Goal: Transaction & Acquisition: Purchase product/service

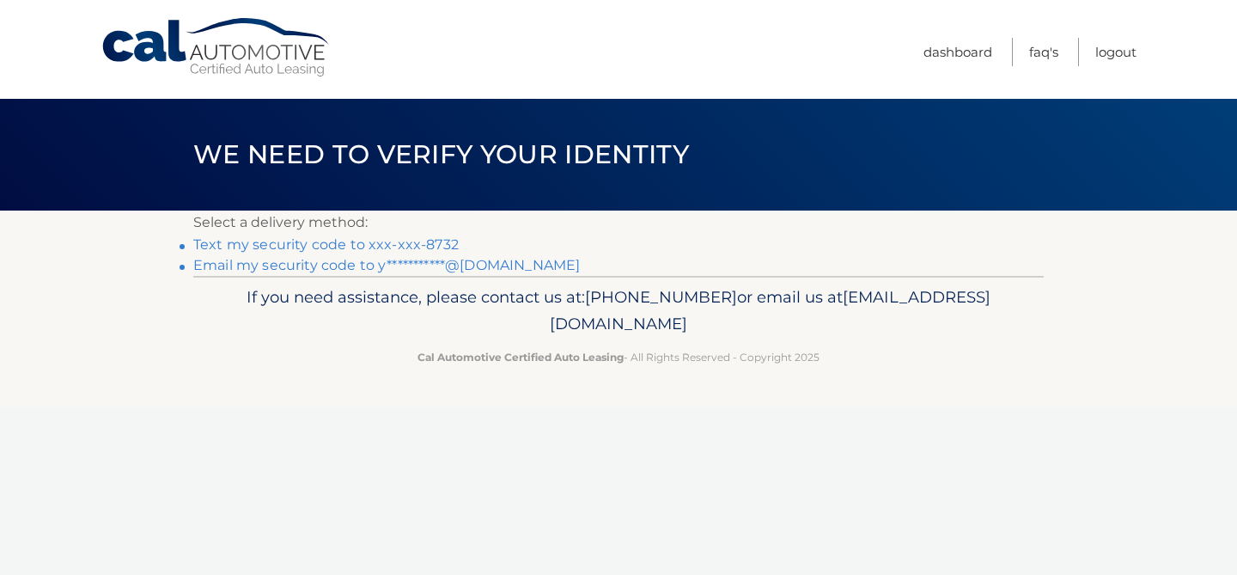
click at [416, 238] on link "Text my security code to xxx-xxx-8732" at bounding box center [326, 244] width 266 height 16
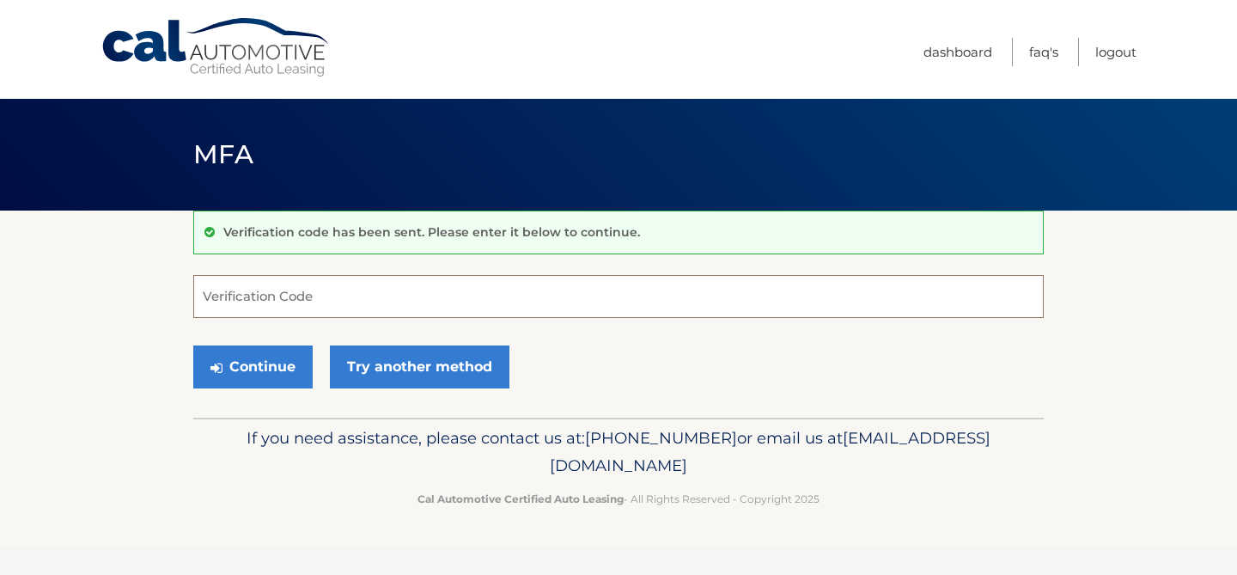
click at [266, 296] on input "Verification Code" at bounding box center [618, 296] width 851 height 43
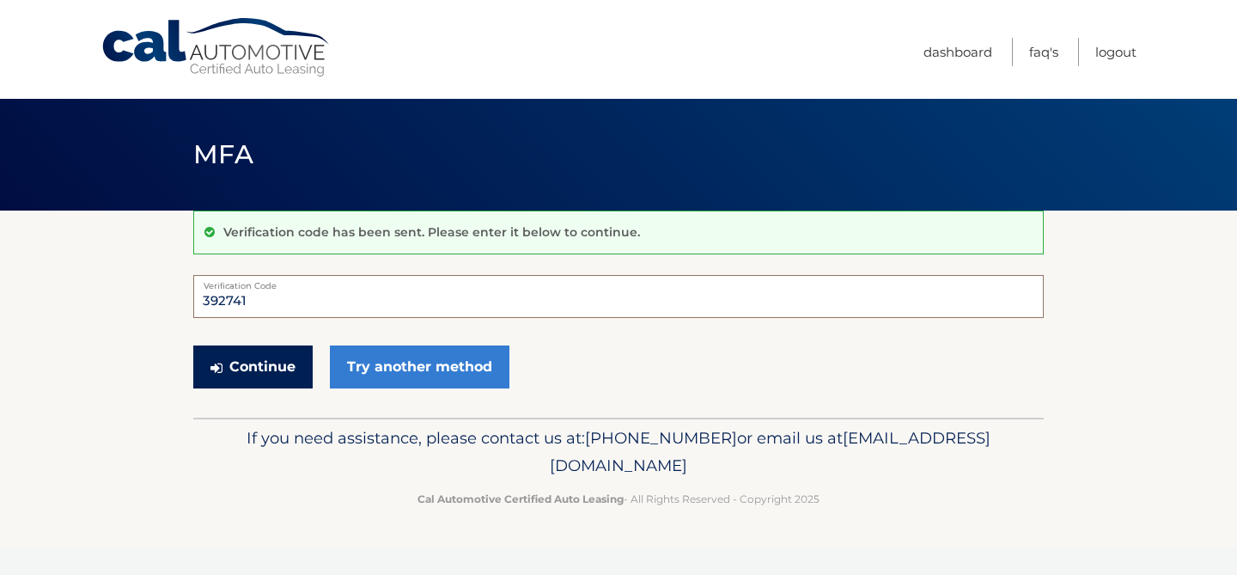
type input "392741"
click at [281, 376] on button "Continue" at bounding box center [252, 366] width 119 height 43
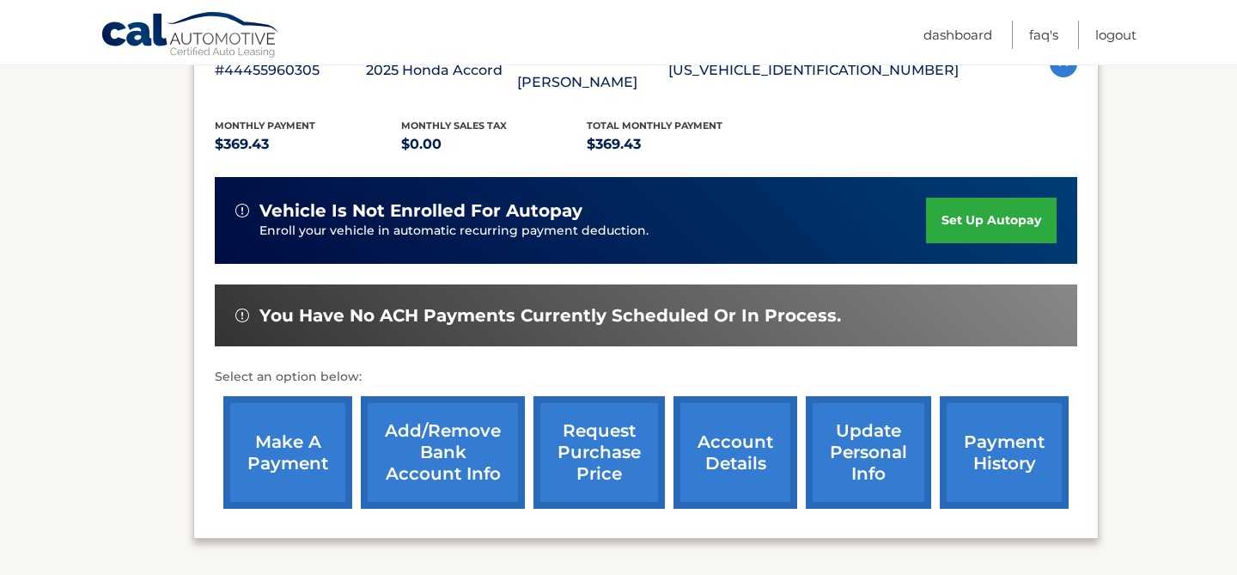
scroll to position [346, 0]
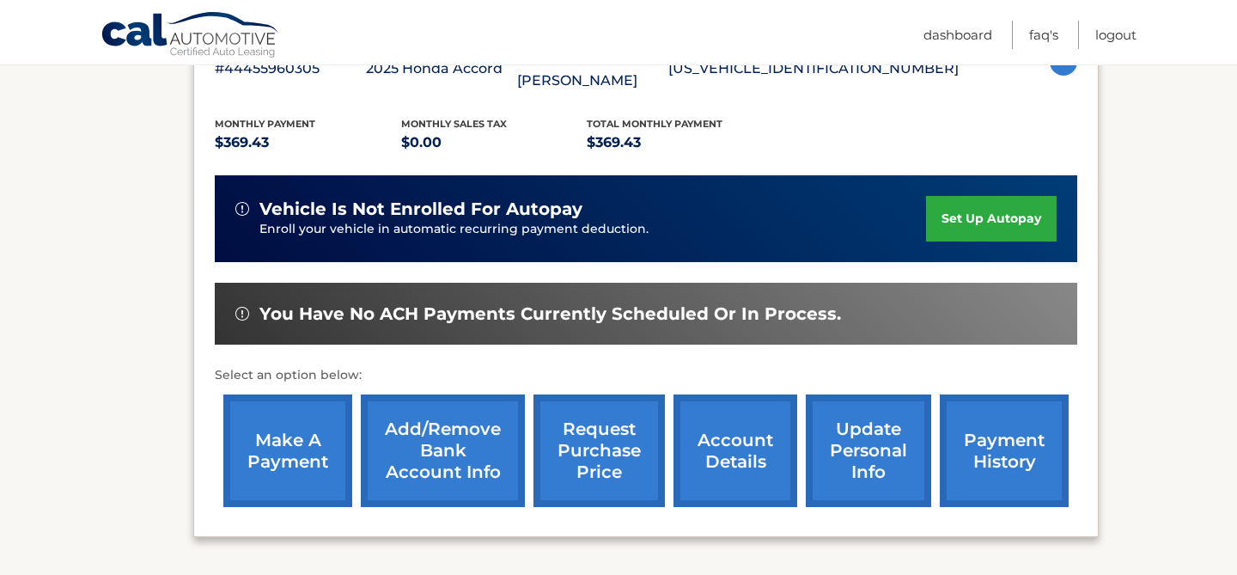
click at [288, 464] on link "make a payment" at bounding box center [287, 450] width 129 height 113
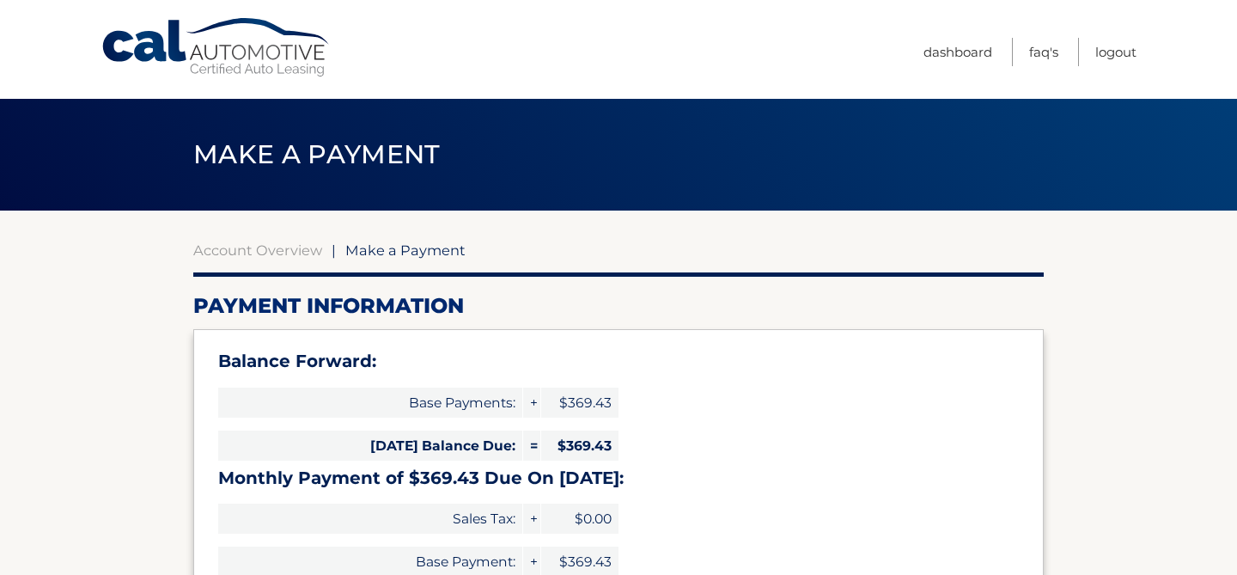
select select "YTFhMzdkMWYtY2E0ZC00ZDZkLTgyNDgtYWYzZGY0YmQxZGY4"
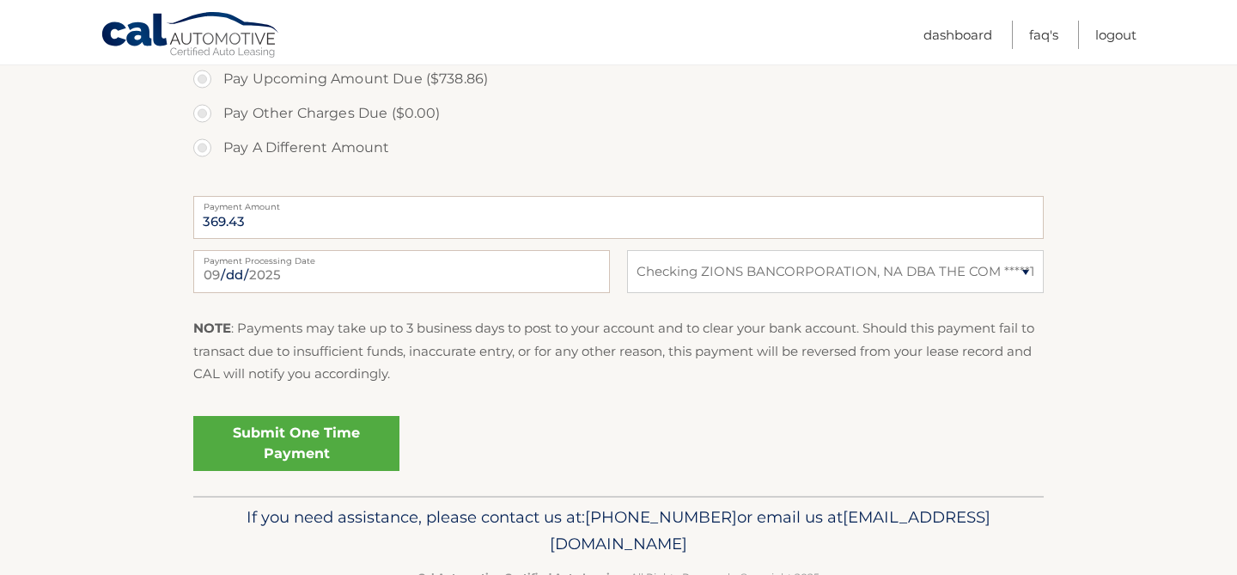
scroll to position [675, 0]
click at [342, 443] on link "Submit One Time Payment" at bounding box center [296, 442] width 206 height 55
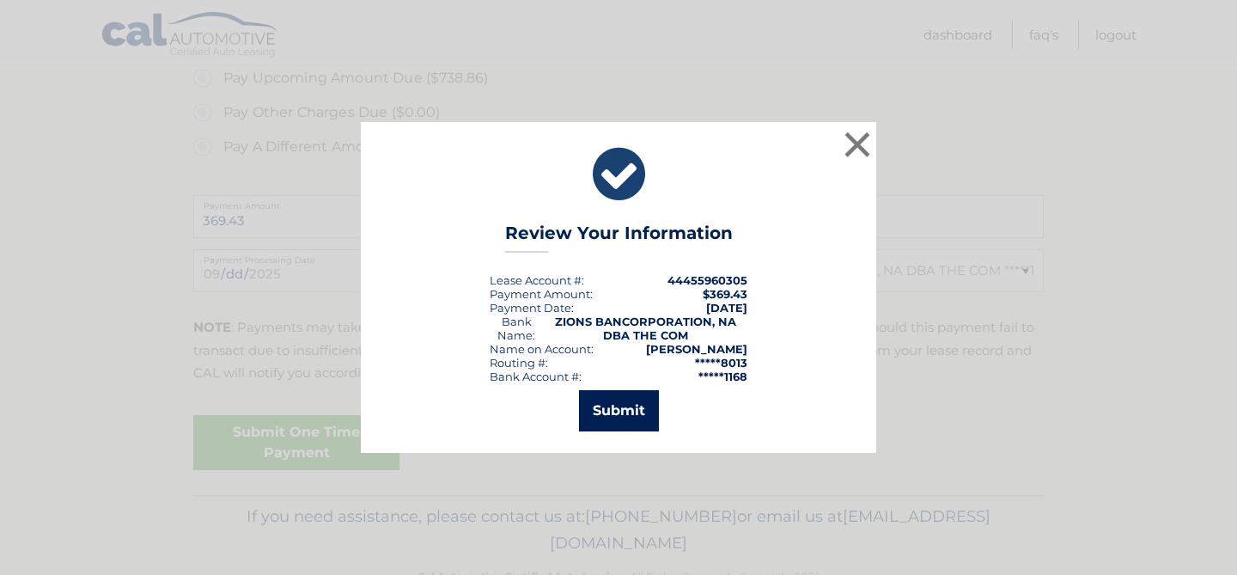
click at [608, 413] on button "Submit" at bounding box center [619, 410] width 80 height 41
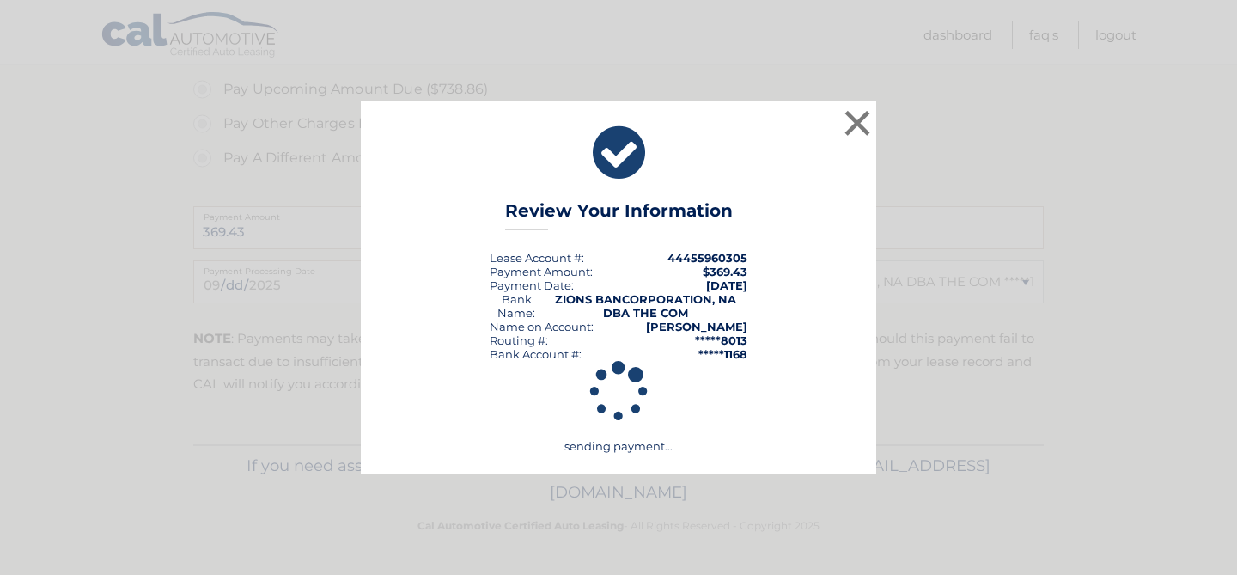
scroll to position [664, 0]
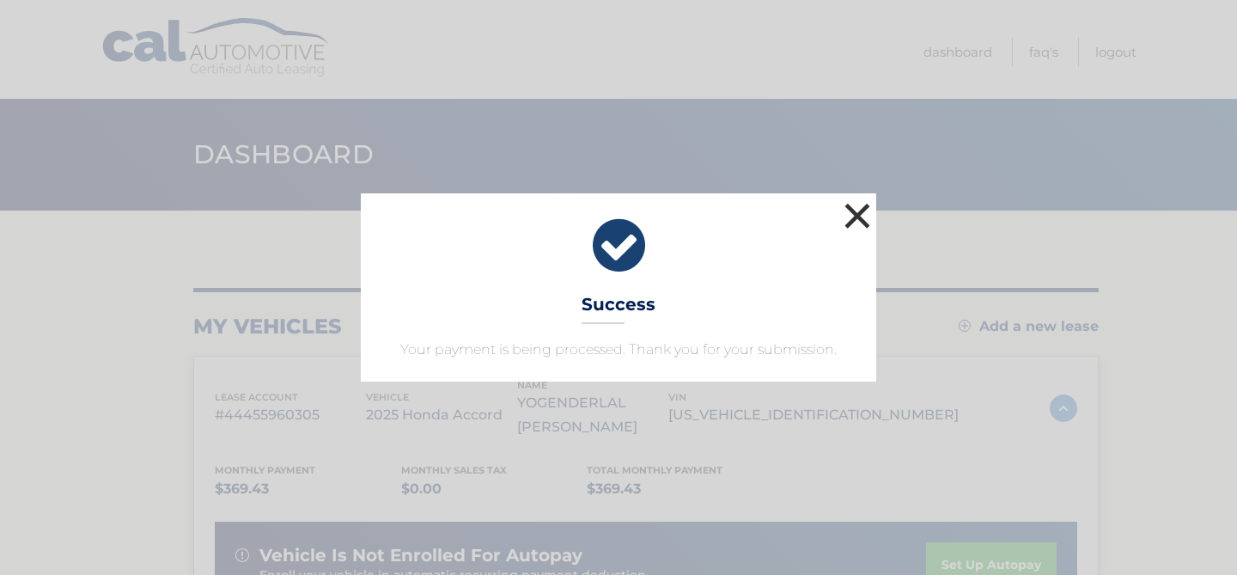
click at [855, 222] on button "×" at bounding box center [857, 215] width 34 height 34
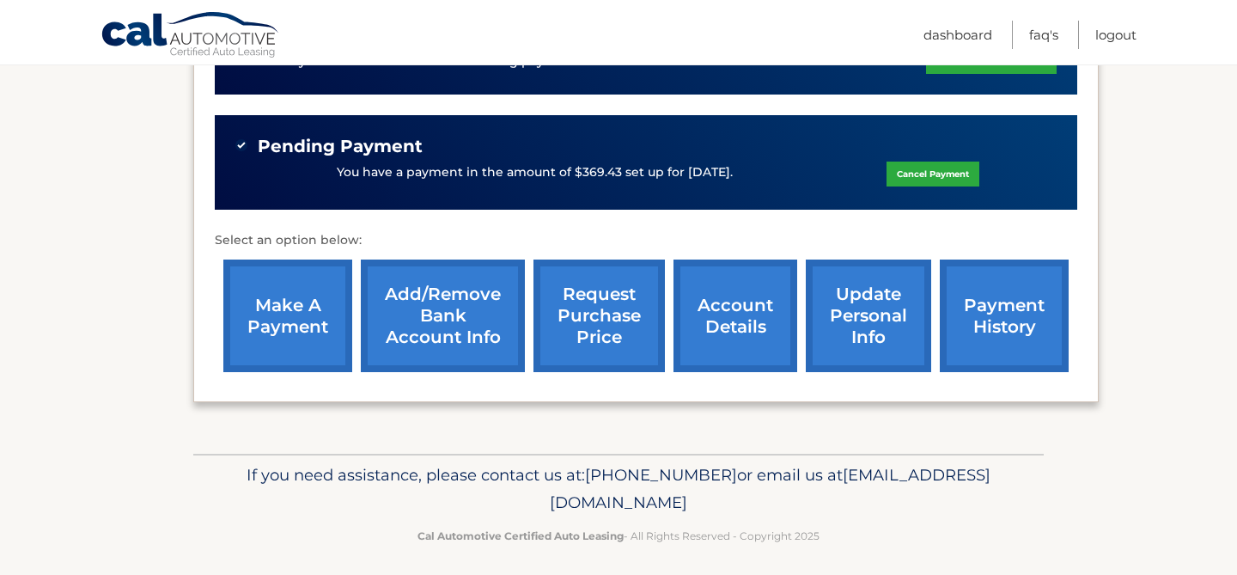
scroll to position [519, 0]
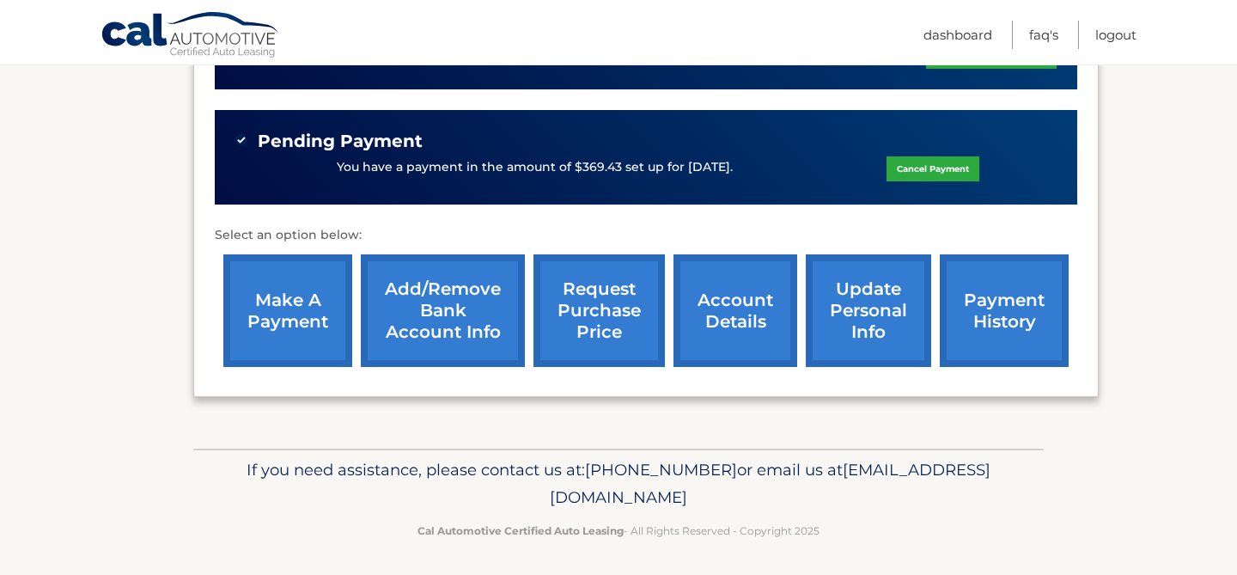
click at [733, 321] on link "account details" at bounding box center [736, 310] width 124 height 113
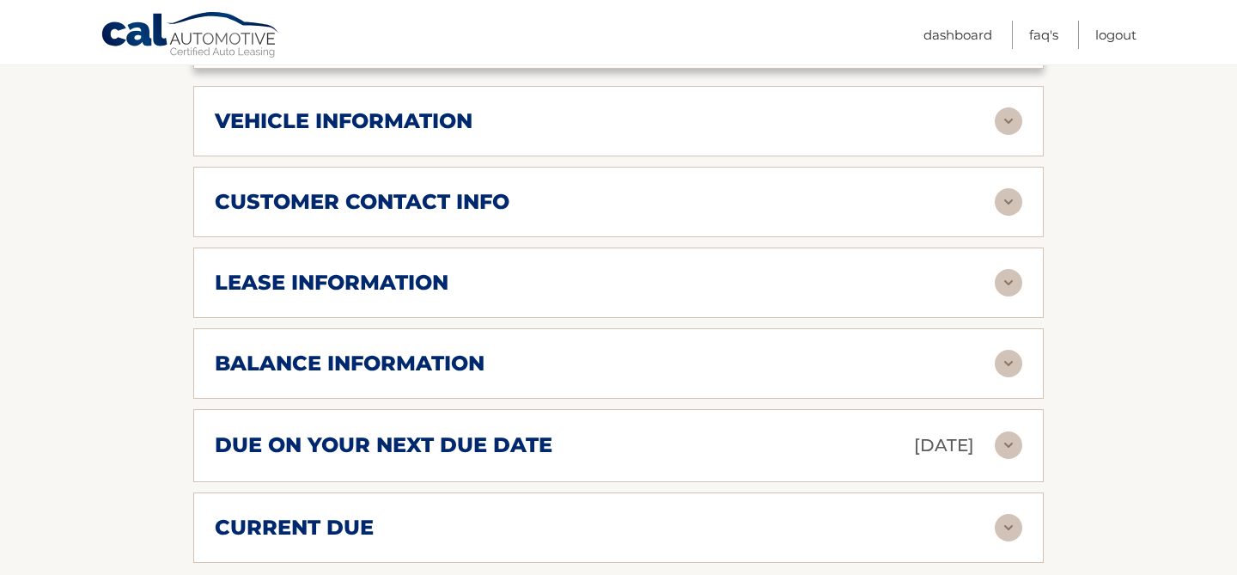
scroll to position [872, 0]
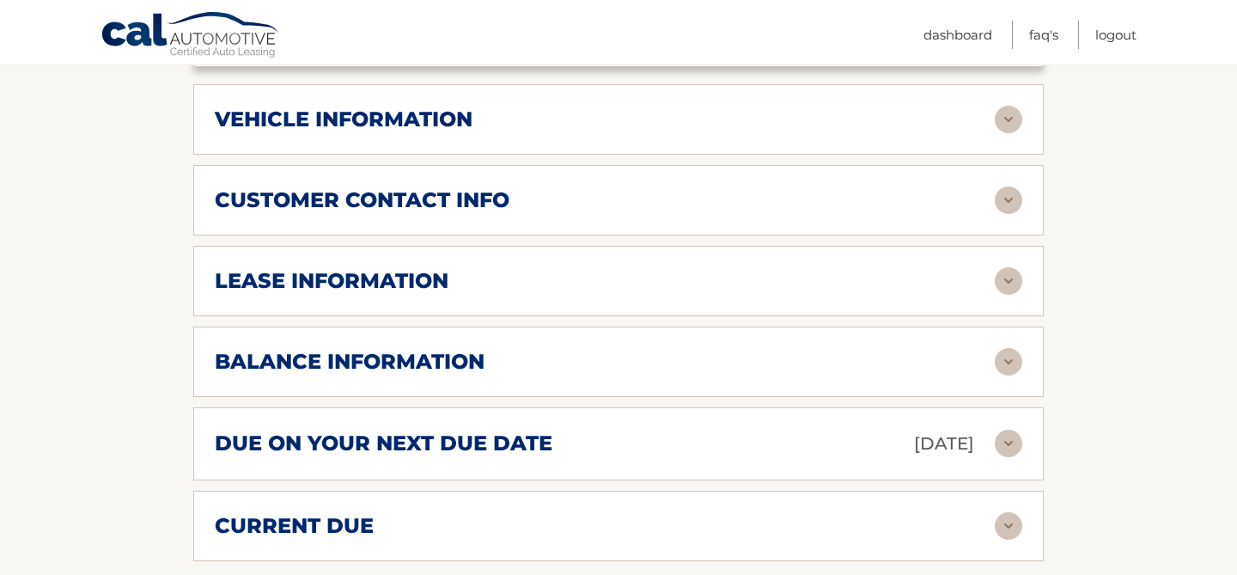
click at [437, 277] on h2 "lease information" at bounding box center [332, 281] width 234 height 26
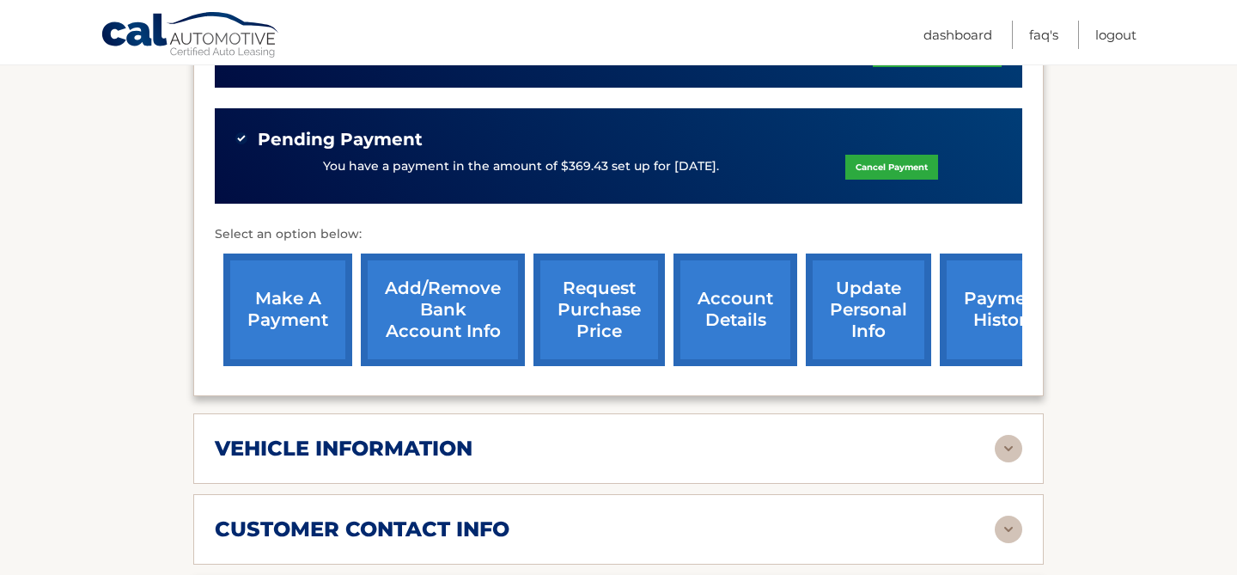
scroll to position [533, 0]
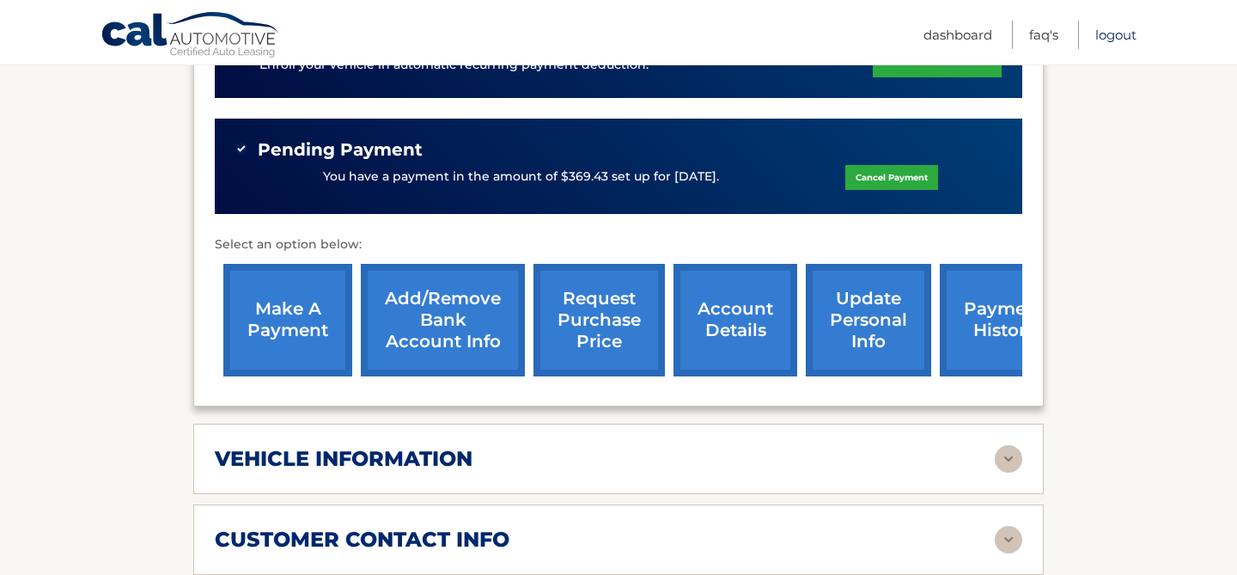
click at [1120, 37] on link "Logout" at bounding box center [1116, 35] width 41 height 28
